Goal: Navigation & Orientation: Find specific page/section

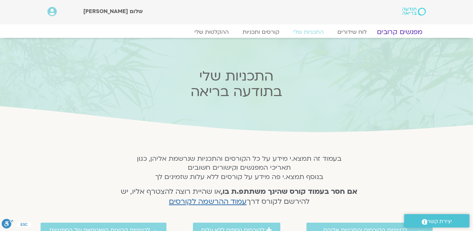
click at [408, 32] on link "מפגשים קרובים" at bounding box center [399, 32] width 62 height 8
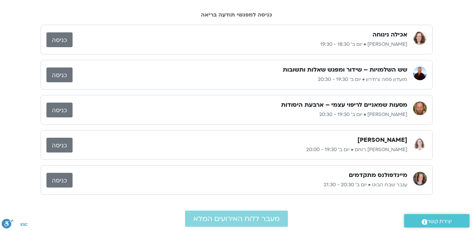
click at [50, 109] on link "כניסה" at bounding box center [59, 109] width 26 height 15
